Goal: Task Accomplishment & Management: Manage account settings

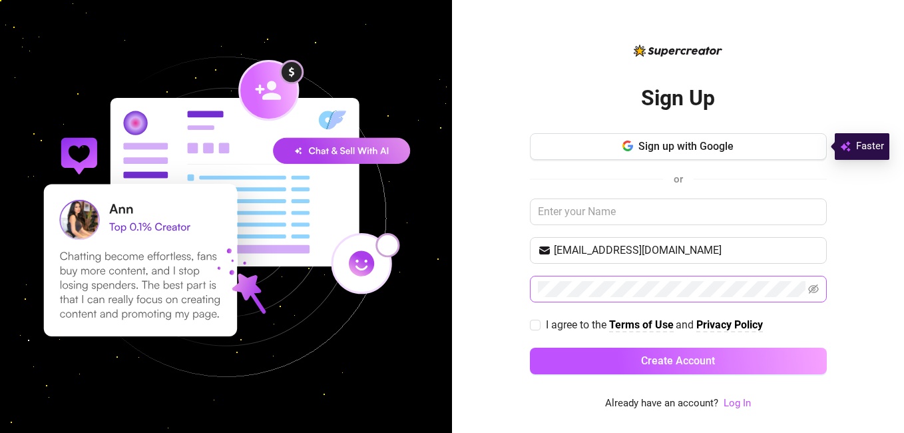
type input "[EMAIL_ADDRESS][DOMAIN_NAME]"
click at [535, 325] on input "I agree to the Terms of Use and Privacy Policy" at bounding box center [534, 323] width 9 height 9
checkbox input "true"
click at [737, 398] on link "Log In" at bounding box center [736, 403] width 27 height 12
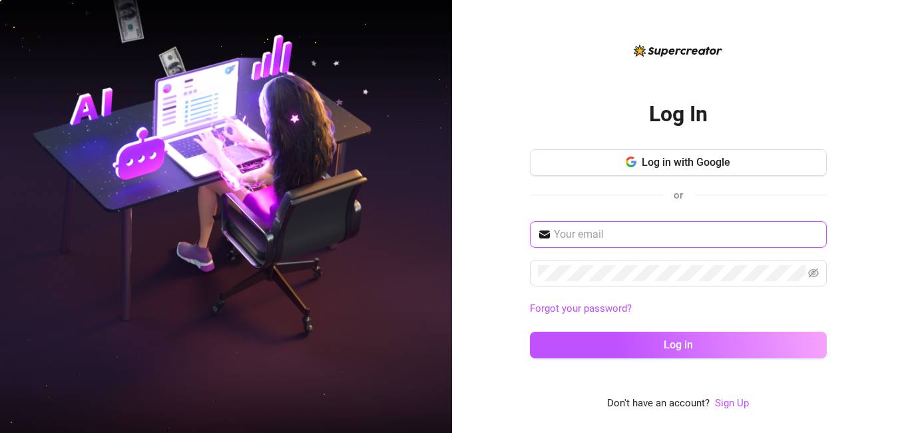
click at [588, 232] on input "text" at bounding box center [686, 234] width 265 height 16
click at [613, 236] on input "text" at bounding box center [686, 234] width 265 height 16
type input "[EMAIL_ADDRESS][DOMAIN_NAME]"
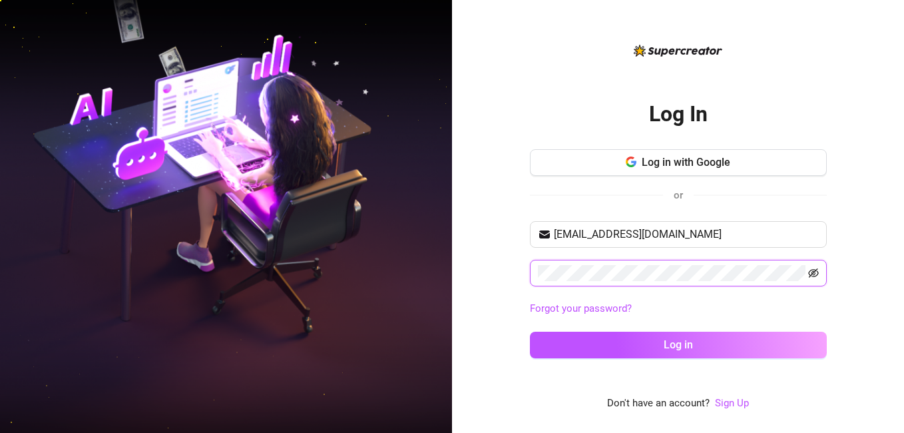
click at [814, 274] on icon "eye-invisible" at bounding box center [813, 272] width 11 height 11
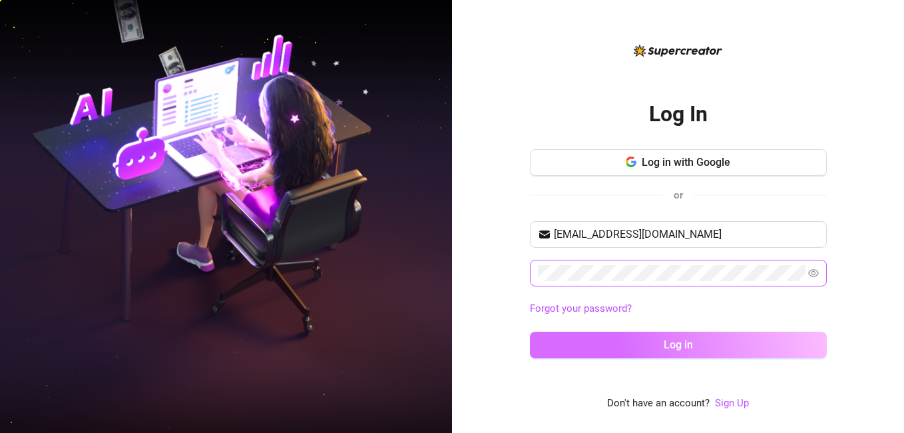
click at [681, 342] on span "Log in" at bounding box center [677, 344] width 29 height 13
